Goal: Navigation & Orientation: Find specific page/section

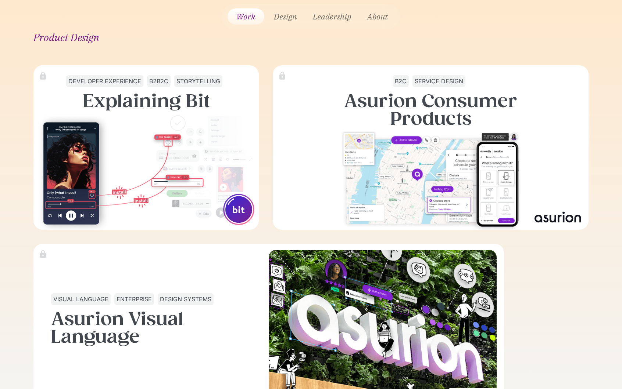
scroll to position [834, 0]
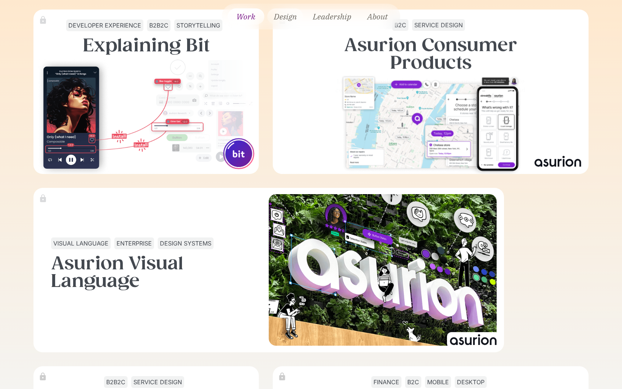
click at [279, 14] on link "Design" at bounding box center [285, 16] width 36 height 16
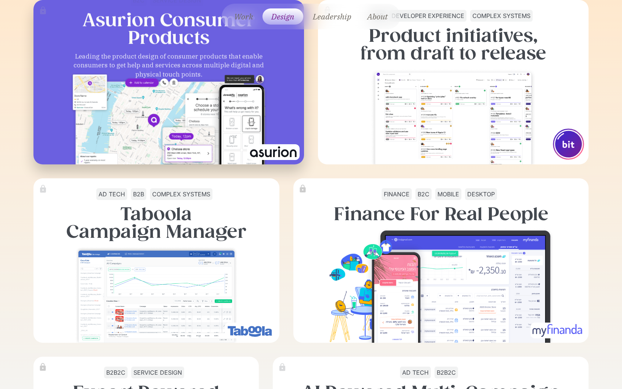
scroll to position [497, 0]
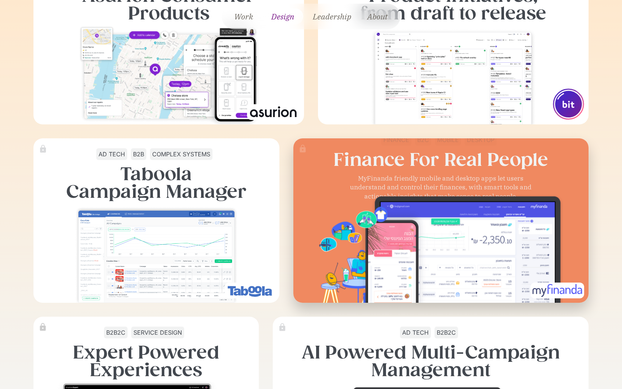
click at [307, 195] on div at bounding box center [440, 138] width 548 height 548
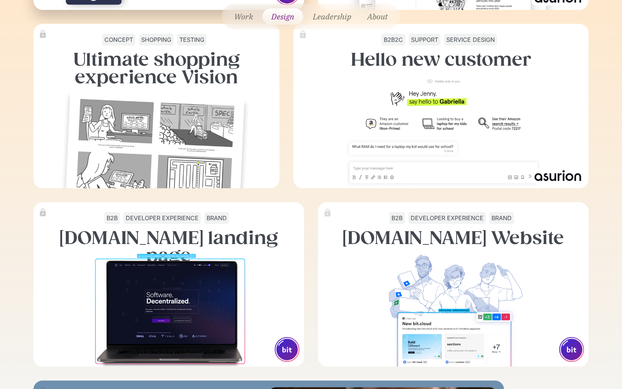
scroll to position [1857, 0]
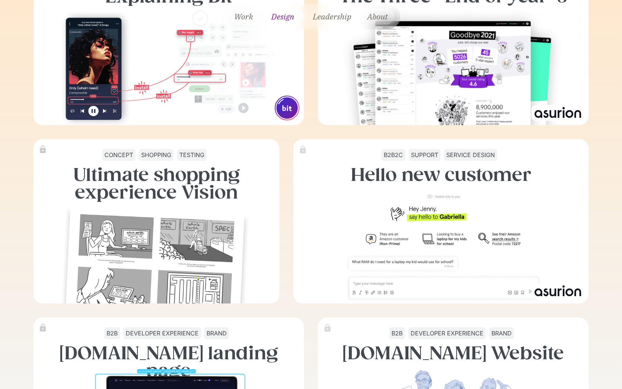
click at [371, 18] on link "About" at bounding box center [377, 16] width 33 height 16
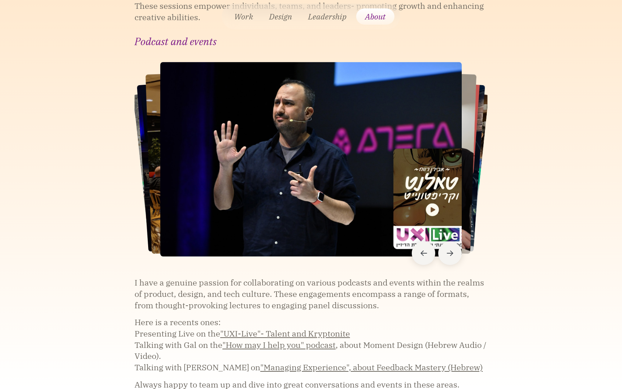
scroll to position [2362, 0]
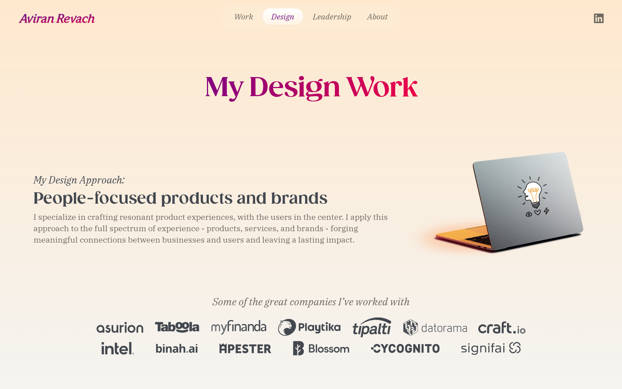
scroll to position [1821, 0]
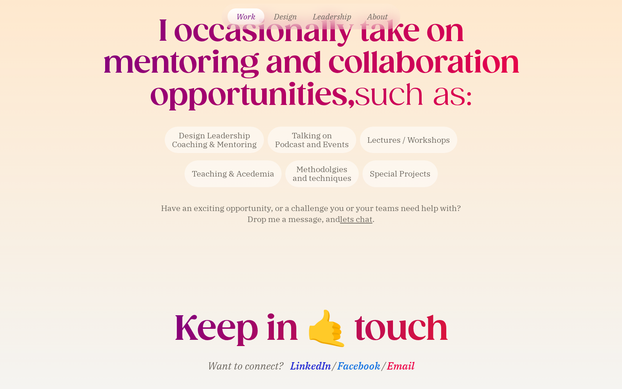
scroll to position [1855, 0]
